Goal: Use online tool/utility

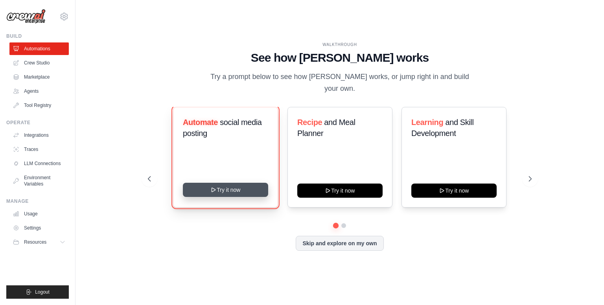
click at [227, 188] on button "Try it now" at bounding box center [225, 190] width 85 height 14
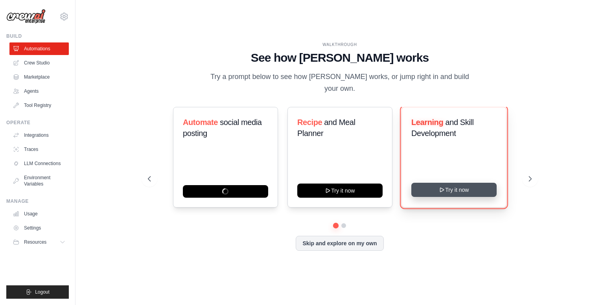
click at [436, 183] on button "Try it now" at bounding box center [453, 190] width 85 height 14
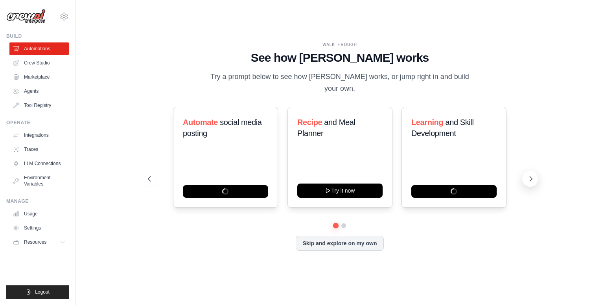
click at [532, 175] on icon at bounding box center [531, 179] width 8 height 8
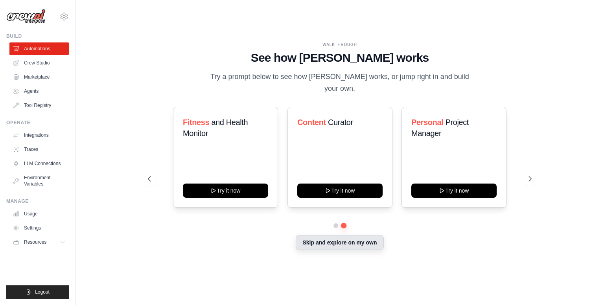
click at [357, 243] on button "Skip and explore on my own" at bounding box center [340, 242] width 88 height 15
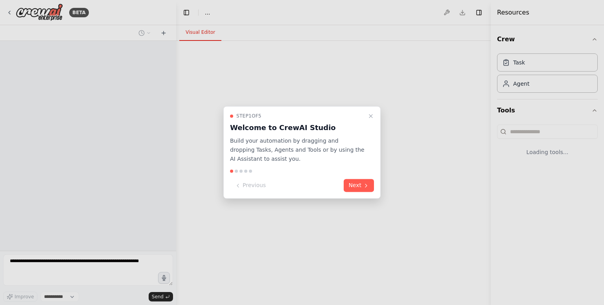
select select "****"
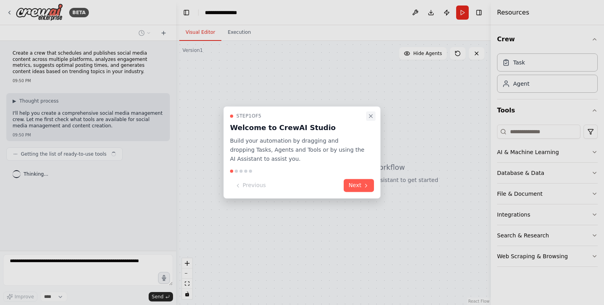
click at [368, 120] on button "Close walkthrough" at bounding box center [370, 115] width 9 height 9
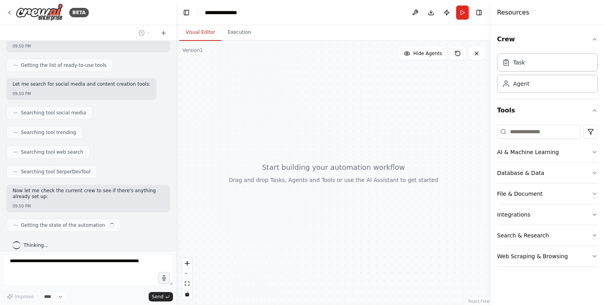
scroll to position [95, 0]
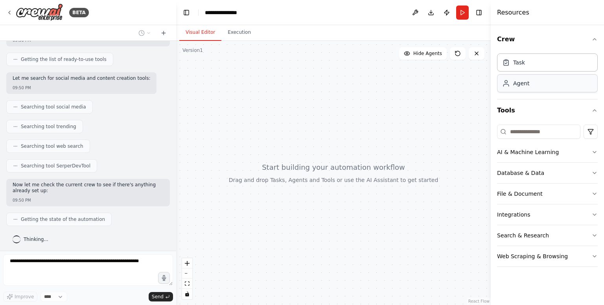
click at [529, 89] on div "Agent" at bounding box center [547, 83] width 101 height 18
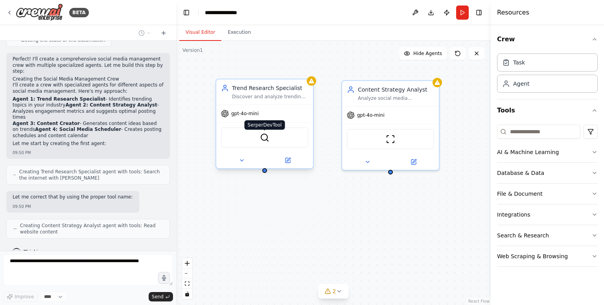
scroll to position [300, 0]
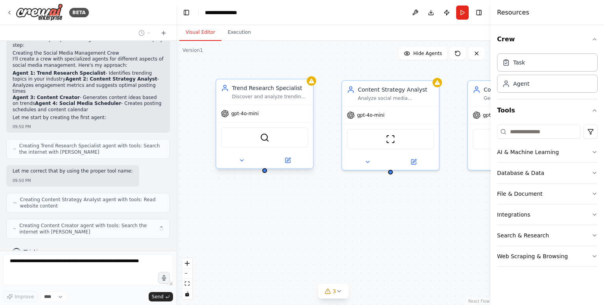
click at [271, 138] on div "SerperDevTool" at bounding box center [264, 137] width 87 height 20
click at [261, 140] on img at bounding box center [264, 137] width 9 height 9
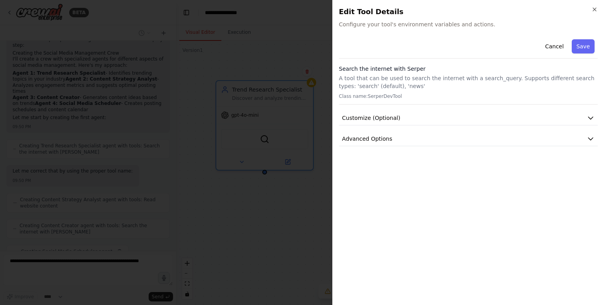
scroll to position [319, 0]
click at [382, 122] on button "Customize (Optional)" at bounding box center [468, 118] width 259 height 15
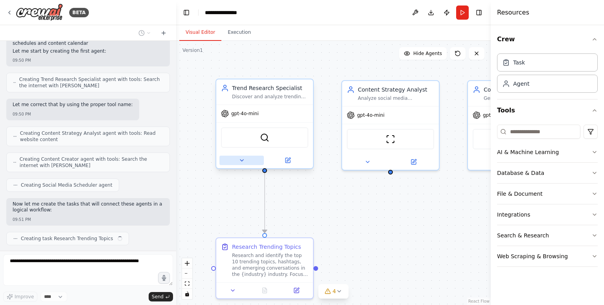
scroll to position [373, 0]
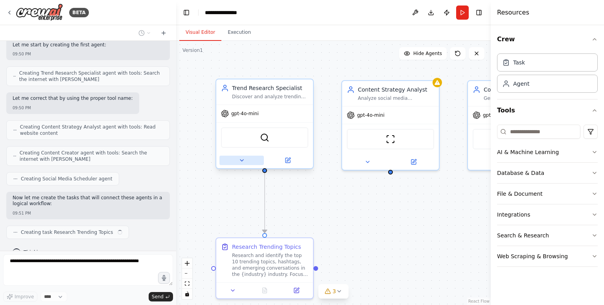
click at [239, 161] on icon at bounding box center [242, 160] width 6 height 6
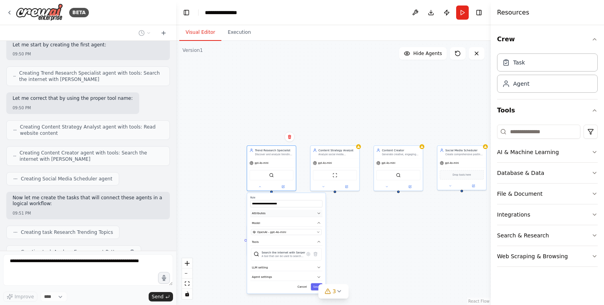
scroll to position [392, 0]
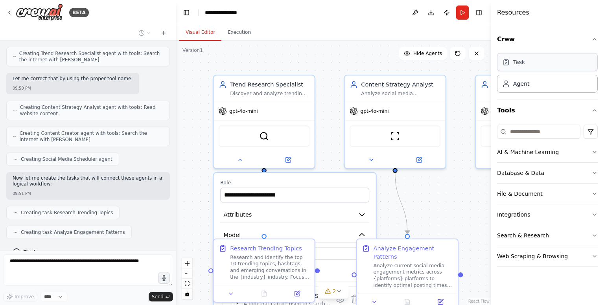
click at [519, 69] on div "Task" at bounding box center [547, 62] width 101 height 18
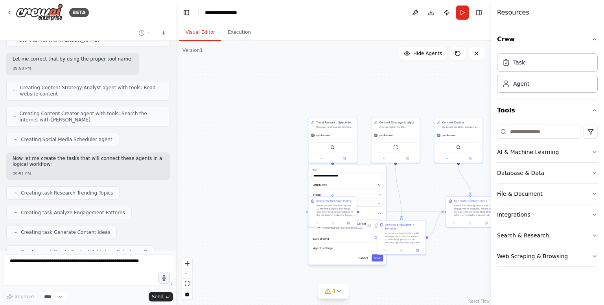
scroll to position [431, 0]
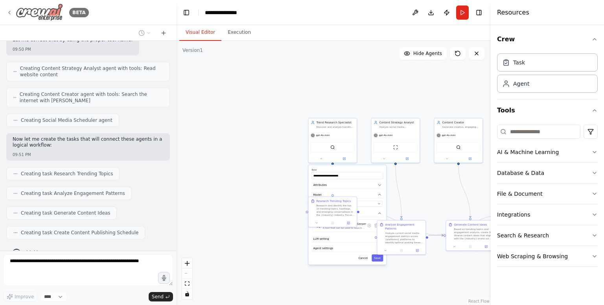
click at [12, 10] on icon at bounding box center [9, 12] width 6 height 6
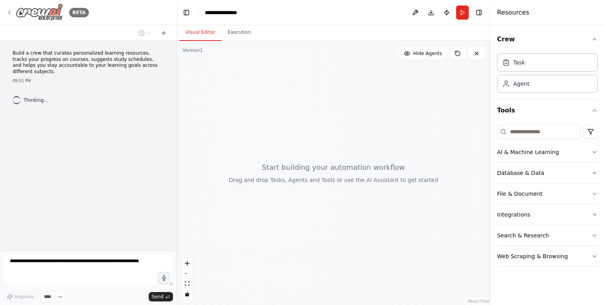
click at [9, 19] on div "BETA" at bounding box center [47, 13] width 83 height 18
